Goal: Information Seeking & Learning: Learn about a topic

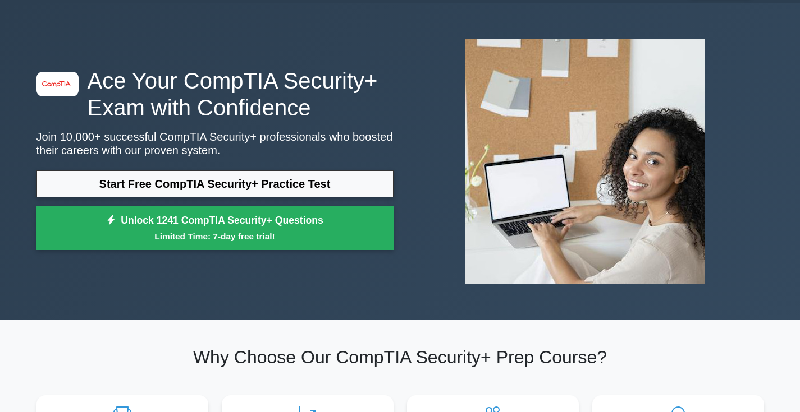
scroll to position [34, 0]
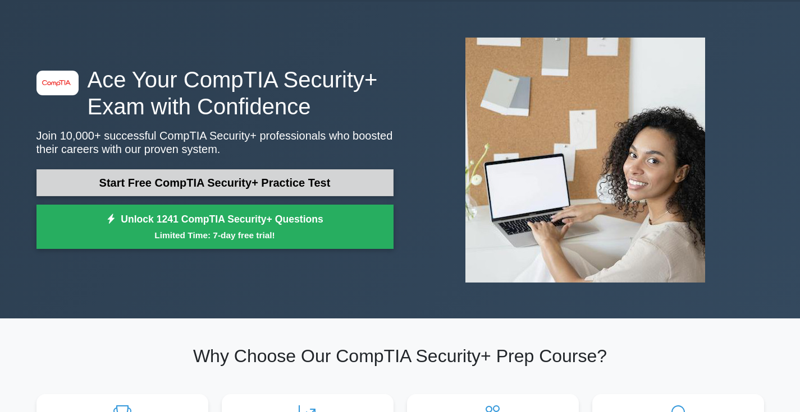
click at [302, 179] on link "Start Free CompTIA Security+ Practice Test" at bounding box center [214, 182] width 357 height 27
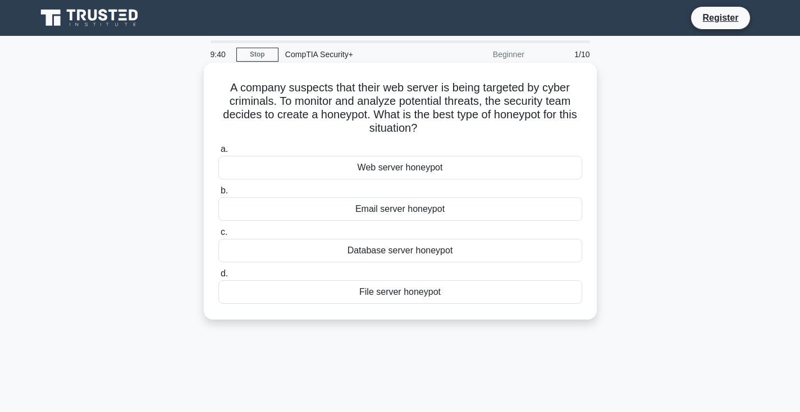
click at [412, 169] on div "Web server honeypot" at bounding box center [400, 168] width 364 height 24
click at [218, 153] on input "a. Web server honeypot" at bounding box center [218, 149] width 0 height 7
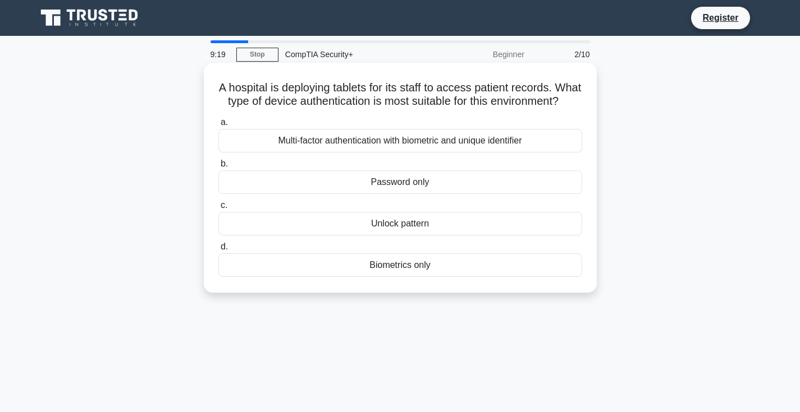
click at [384, 142] on div "Multi-factor authentication with biometric and unique identifier" at bounding box center [400, 141] width 364 height 24
click at [218, 126] on input "a. Multi-factor authentication with biometric and unique identifier" at bounding box center [218, 122] width 0 height 7
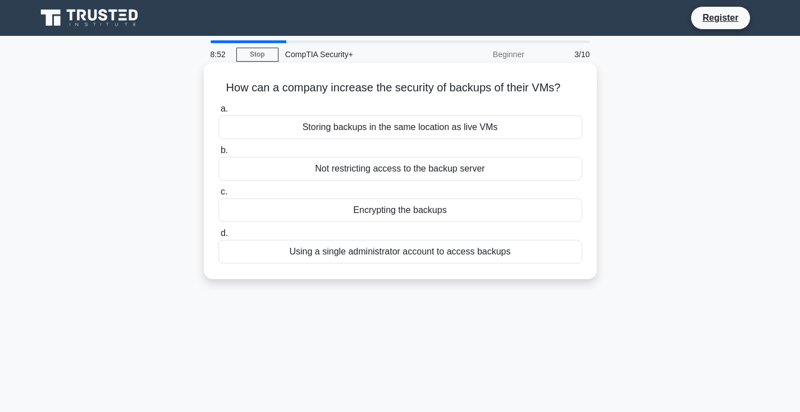
click at [417, 210] on div "Encrypting the backups" at bounding box center [400, 211] width 364 height 24
click at [218, 196] on input "c. Encrypting the backups" at bounding box center [218, 192] width 0 height 7
click at [423, 171] on div "Training staff to recognize pretext attempts" at bounding box center [400, 169] width 364 height 24
click at [218, 154] on input "b. Training staff to recognize pretext attempts" at bounding box center [218, 150] width 0 height 7
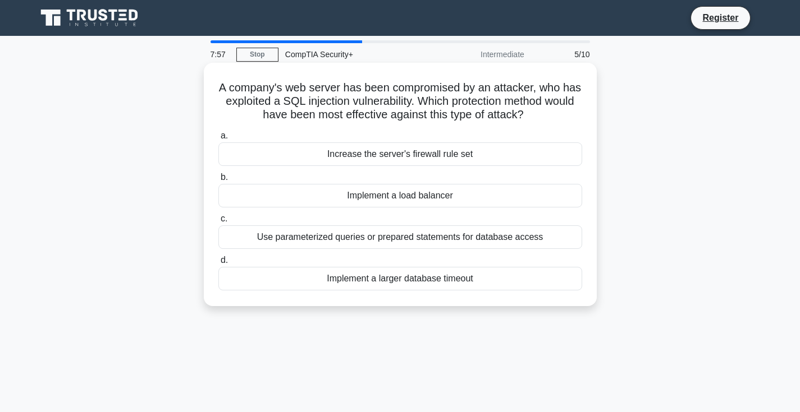
click at [377, 240] on div "Use parameterized queries or prepared statements for database access" at bounding box center [400, 238] width 364 height 24
click at [218, 223] on input "c. Use parameterized queries or prepared statements for database access" at bounding box center [218, 218] width 0 height 7
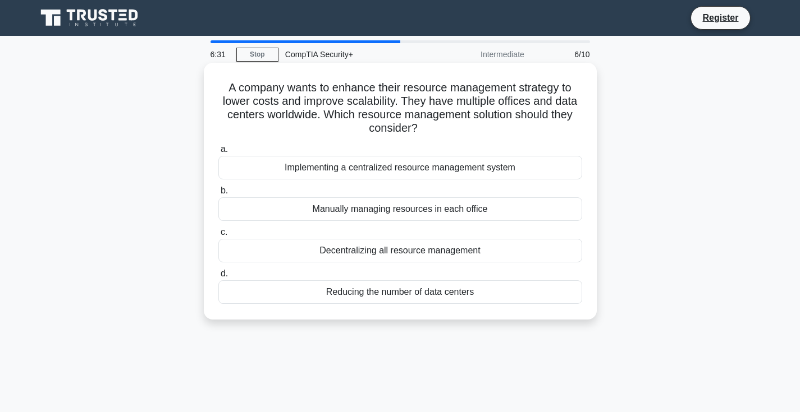
click at [436, 167] on div "Implementing a centralized resource management system" at bounding box center [400, 168] width 364 height 24
click at [218, 153] on input "a. Implementing a centralized resource management system" at bounding box center [218, 149] width 0 height 7
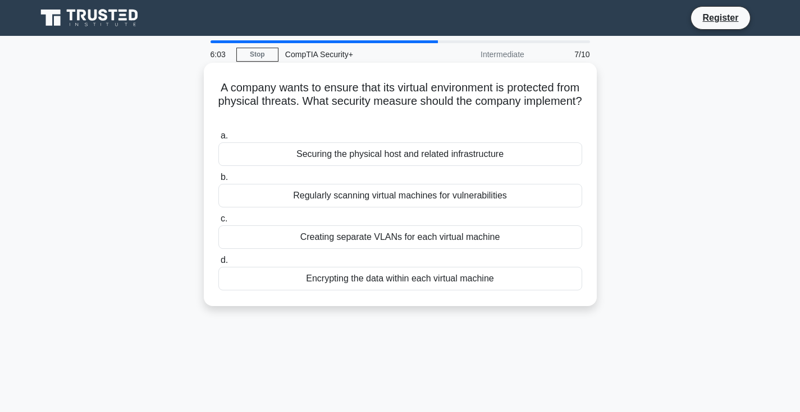
click at [361, 238] on div "Creating separate VLANs for each virtual machine" at bounding box center [400, 238] width 364 height 24
click at [218, 223] on input "c. Creating separate VLANs for each virtual machine" at bounding box center [218, 218] width 0 height 7
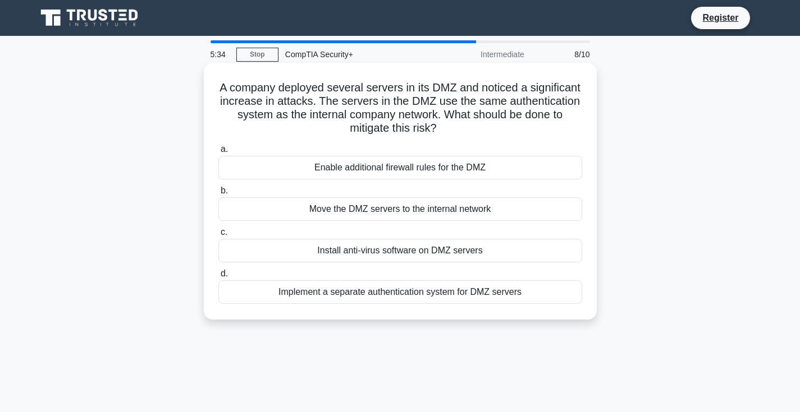
click at [322, 292] on div "Implement a separate authentication system for DMZ servers" at bounding box center [400, 293] width 364 height 24
click at [218, 278] on input "d. Implement a separate authentication system for DMZ servers" at bounding box center [218, 273] width 0 height 7
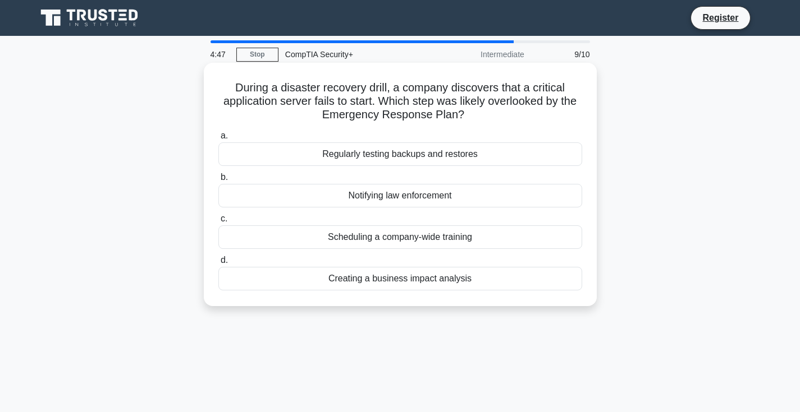
click at [340, 154] on div "Regularly testing backups and restores" at bounding box center [400, 155] width 364 height 24
click at [218, 140] on input "a. Regularly testing backups and restores" at bounding box center [218, 135] width 0 height 7
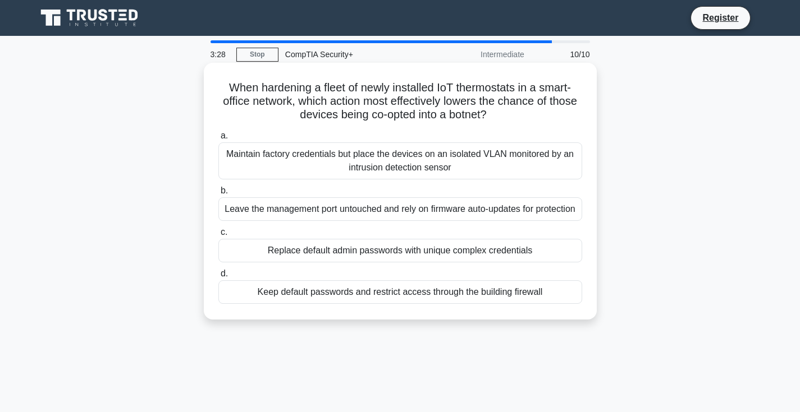
click at [342, 249] on div "Replace default admin passwords with unique complex credentials" at bounding box center [400, 251] width 364 height 24
click at [218, 236] on input "c. Replace default admin passwords with unique complex credentials" at bounding box center [218, 232] width 0 height 7
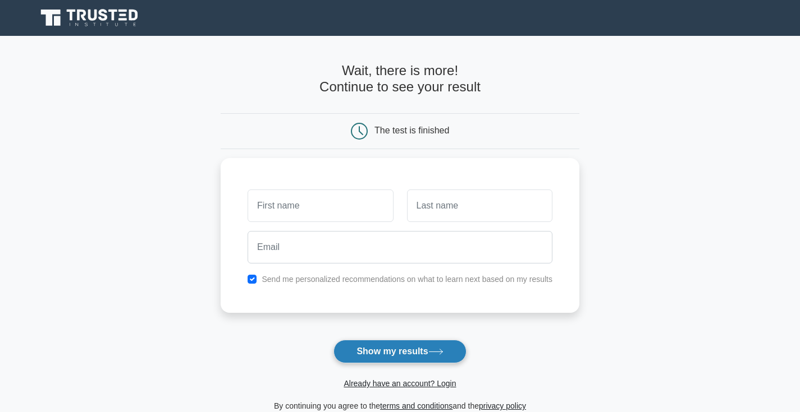
click at [387, 345] on button "Show my results" at bounding box center [399, 352] width 132 height 24
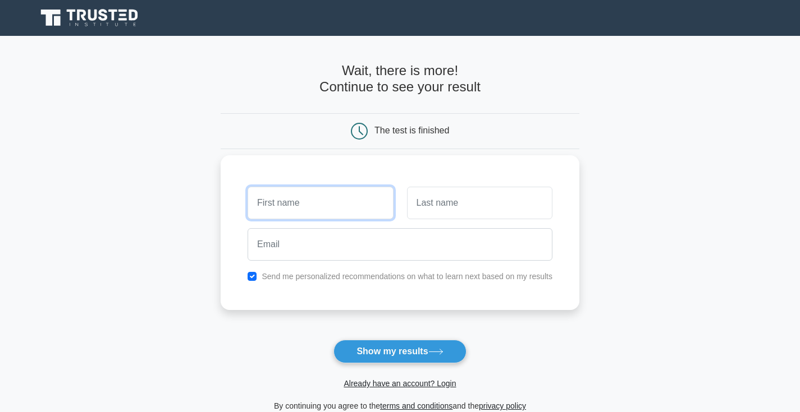
click at [318, 206] on input "text" at bounding box center [319, 203] width 145 height 33
type input "[PERSON_NAME]"
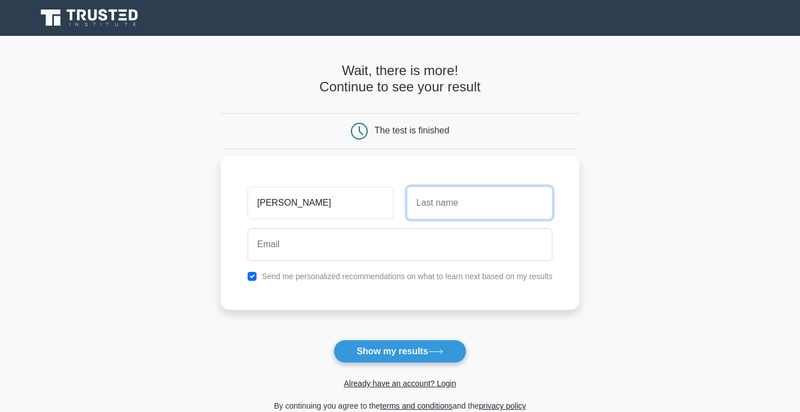
click at [457, 210] on input "text" at bounding box center [479, 203] width 145 height 33
type input "[PERSON_NAME]"
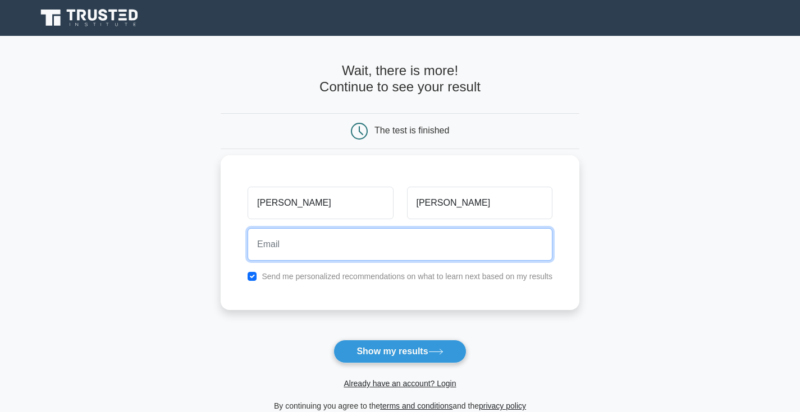
click at [449, 233] on input "email" at bounding box center [399, 244] width 305 height 33
click at [286, 246] on input "mikey [EMAIL_ADDRESS][DOMAIN_NAME]" at bounding box center [399, 244] width 305 height 33
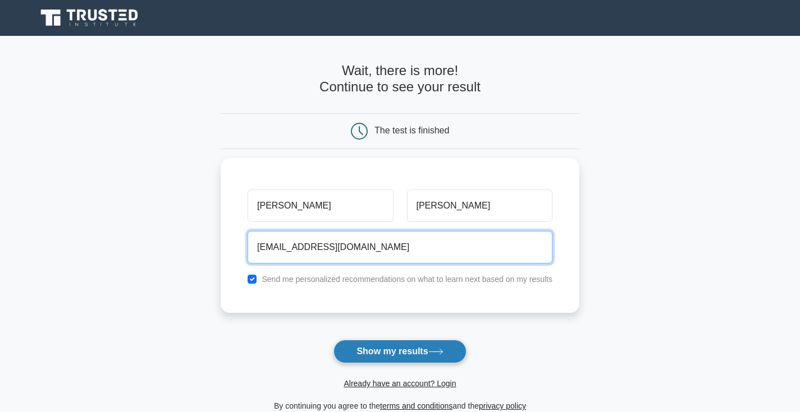
type input "[EMAIL_ADDRESS][DOMAIN_NAME]"
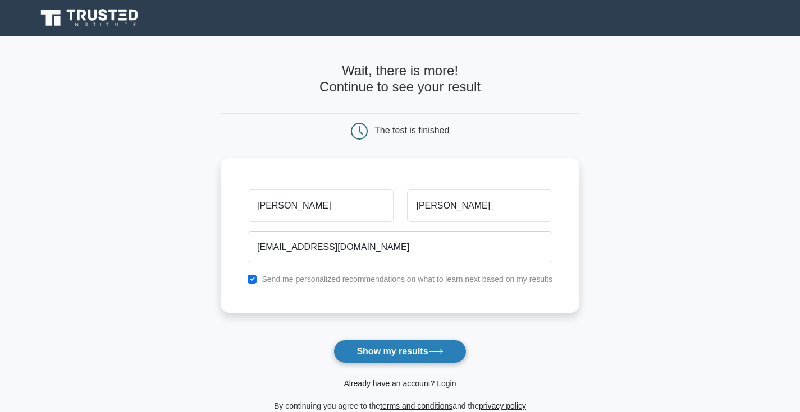
click at [357, 358] on button "Show my results" at bounding box center [399, 352] width 132 height 24
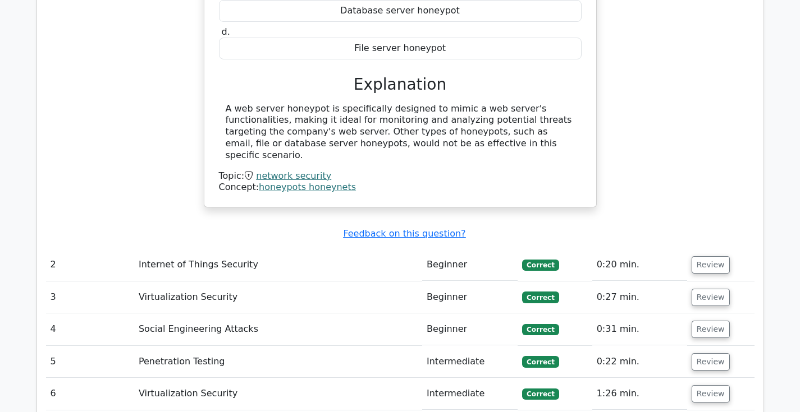
scroll to position [1173, 0]
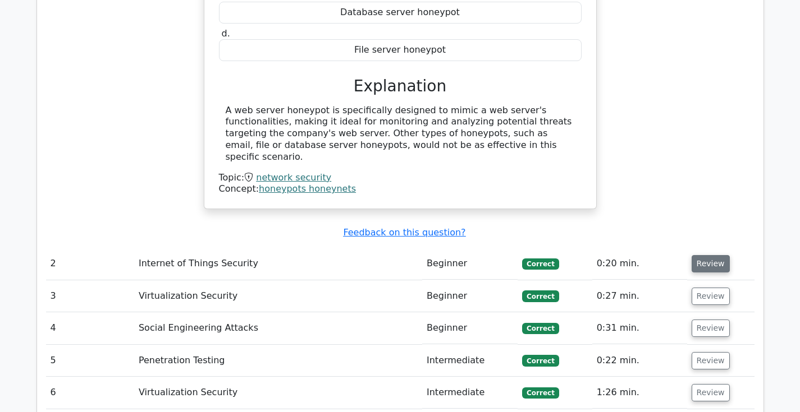
click at [710, 255] on button "Review" at bounding box center [710, 263] width 38 height 17
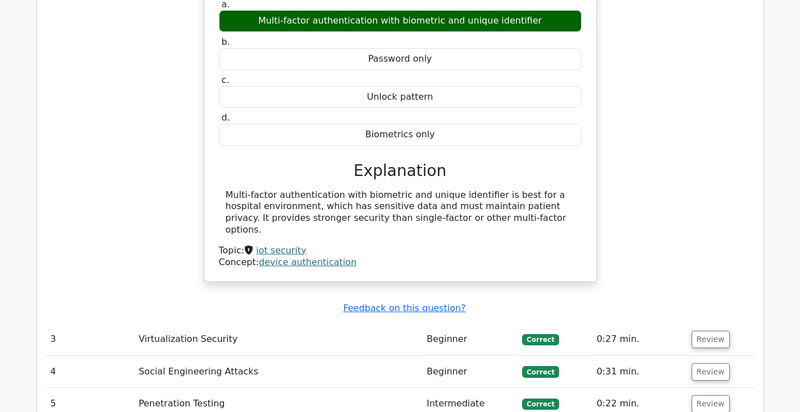
scroll to position [1519, 0]
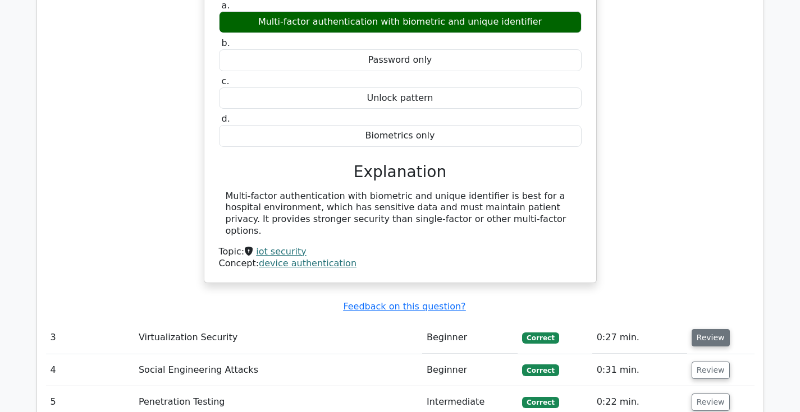
click at [700, 329] on button "Review" at bounding box center [710, 337] width 38 height 17
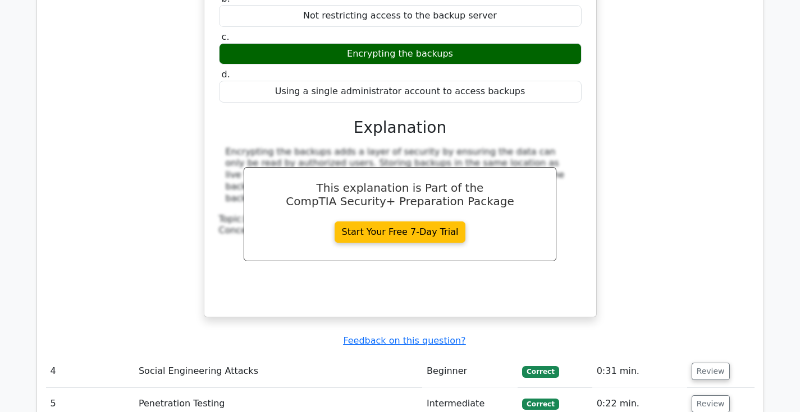
scroll to position [1970, 0]
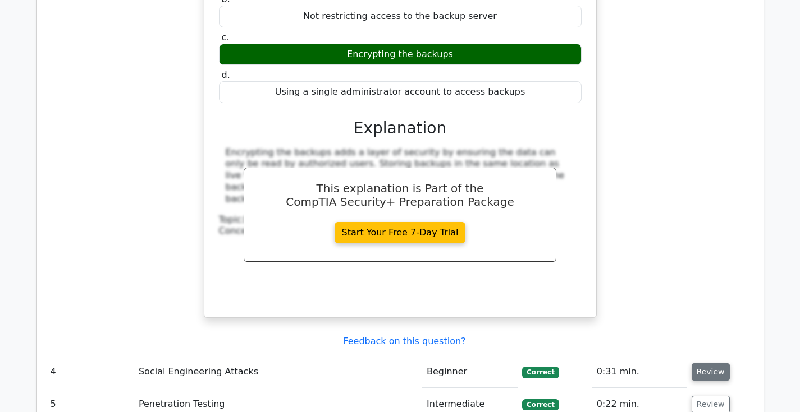
click at [710, 364] on button "Review" at bounding box center [710, 372] width 38 height 17
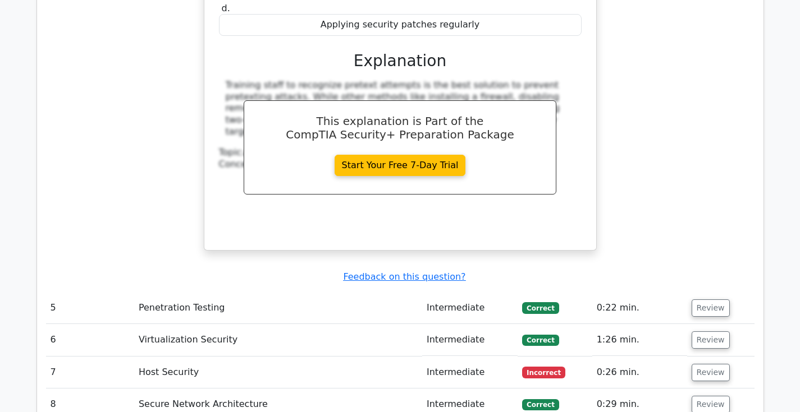
scroll to position [2521, 0]
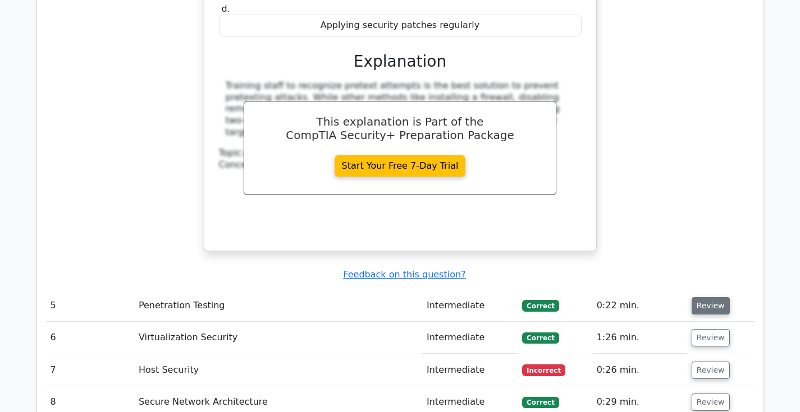
click at [715, 297] on button "Review" at bounding box center [710, 305] width 38 height 17
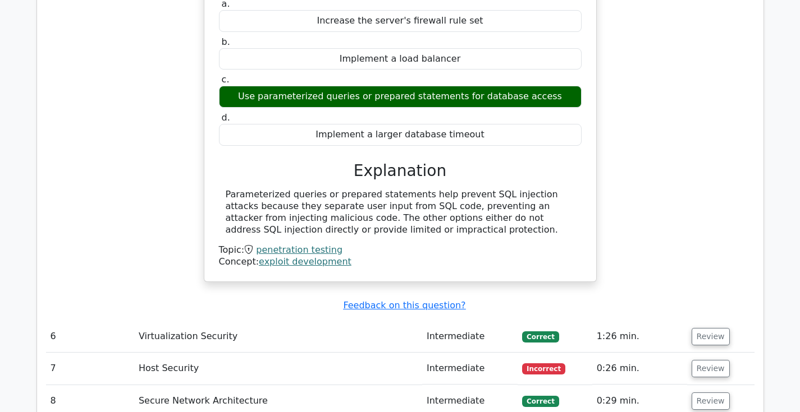
scroll to position [2929, 0]
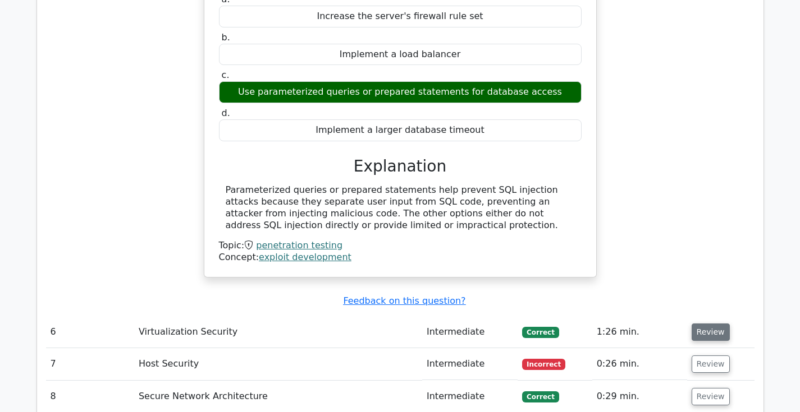
click at [693, 324] on button "Review" at bounding box center [710, 332] width 38 height 17
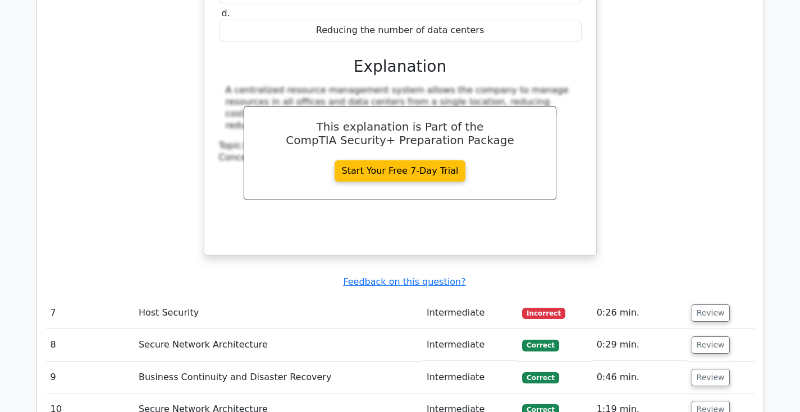
scroll to position [3459, 0]
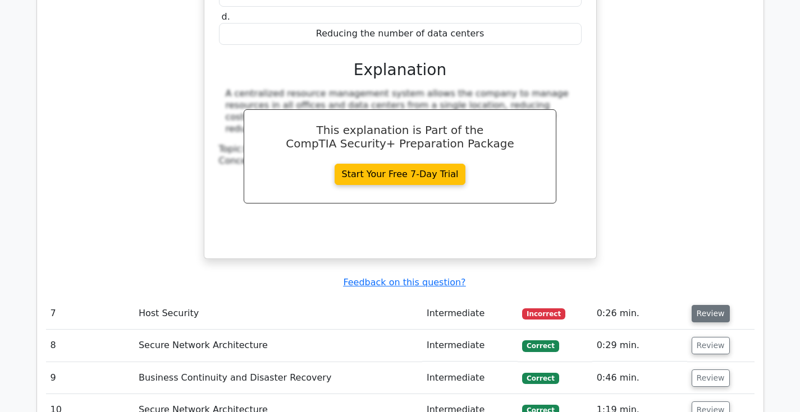
click at [696, 305] on button "Review" at bounding box center [710, 313] width 38 height 17
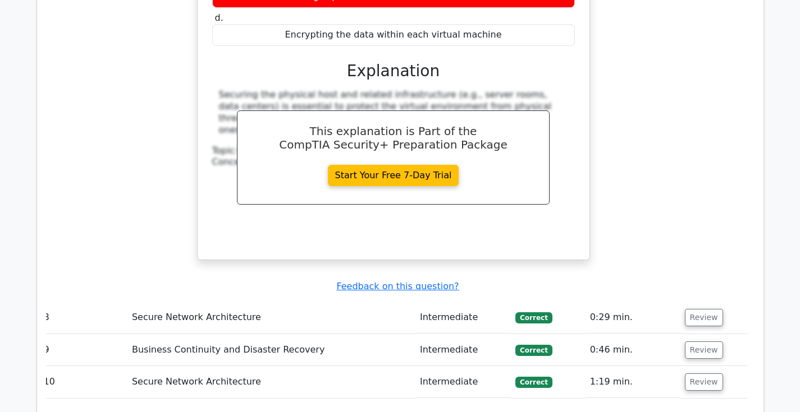
scroll to position [3953, 0]
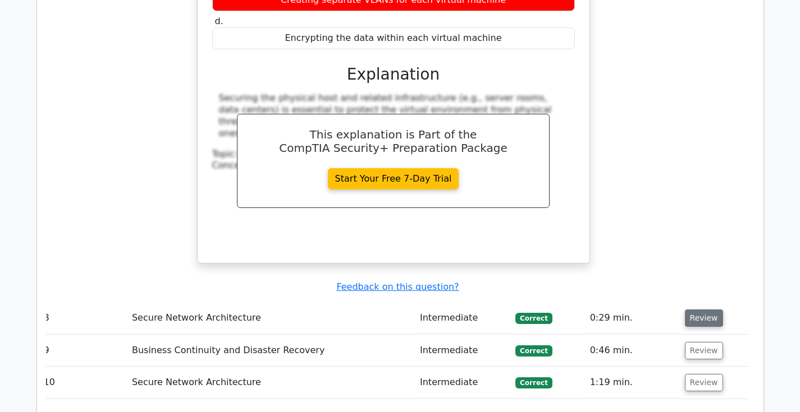
click at [692, 310] on button "Review" at bounding box center [704, 318] width 38 height 17
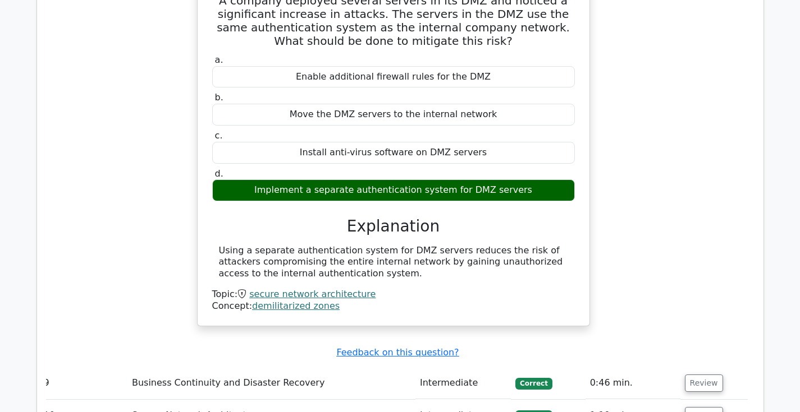
scroll to position [4323, 0]
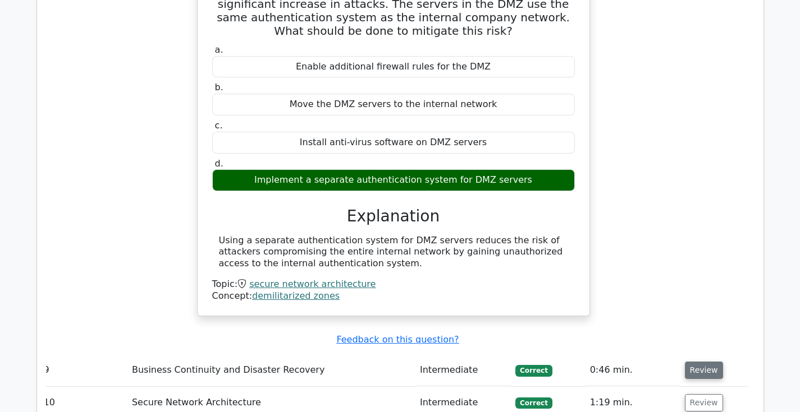
click at [702, 362] on button "Review" at bounding box center [704, 370] width 38 height 17
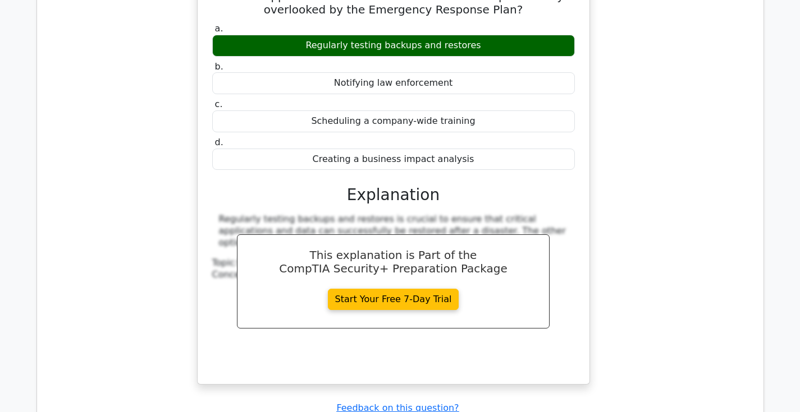
scroll to position [4756, 0]
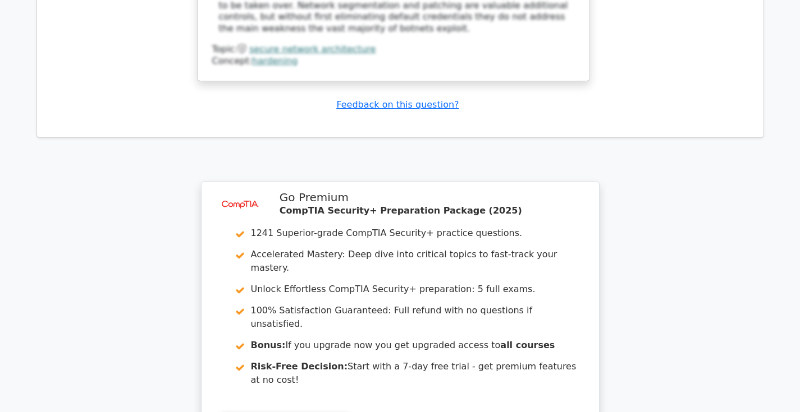
scroll to position [5616, 0]
